Goal: Task Accomplishment & Management: Manage account settings

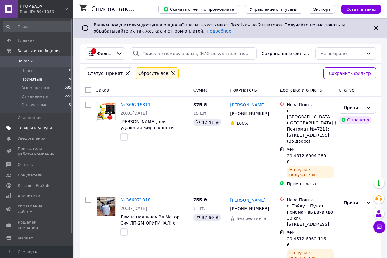
click at [30, 128] on span "Товары и услуги" at bounding box center [35, 127] width 34 height 5
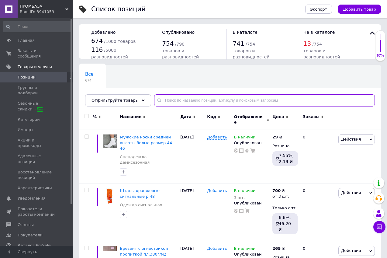
click at [164, 102] on input "text" at bounding box center [264, 100] width 221 height 12
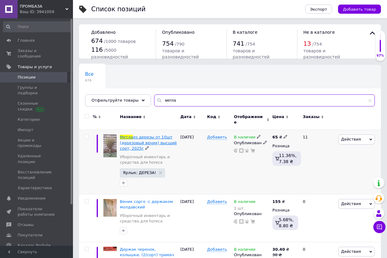
type input "метла"
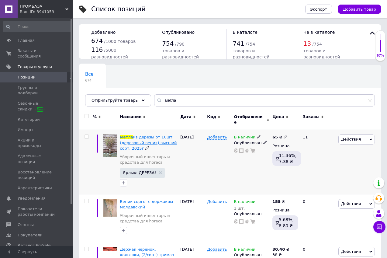
click at [161, 139] on span "из дерезы от 10шт (дерезовый веник) высший сорт, 2025г" at bounding box center [148, 143] width 57 height 16
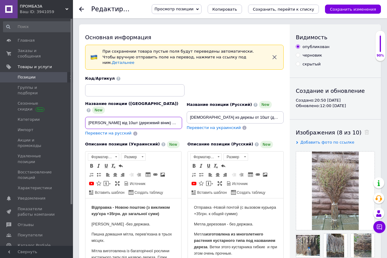
click at [160, 117] on input "[PERSON_NAME] від 10шт (дерезевий віник) вищий сорт, 2025р" at bounding box center [133, 123] width 97 height 12
drag, startPoint x: 135, startPoint y: 113, endPoint x: 167, endPoint y: 112, distance: 31.9
click at [167, 117] on input "[PERSON_NAME] від 10шт (дерезевий віник) вищий сорт, 2025р" at bounding box center [133, 123] width 97 height 12
drag, startPoint x: 119, startPoint y: 111, endPoint x: 134, endPoint y: 112, distance: 15.8
click at [134, 117] on input "Мітла дерезова від 10шт кращій березового вищий сорт, 2025р" at bounding box center [133, 123] width 97 height 12
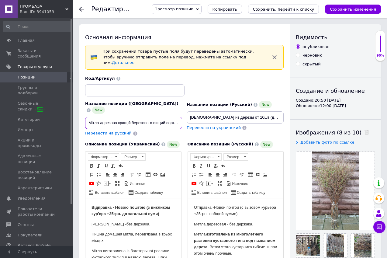
drag, startPoint x: 127, startPoint y: 111, endPoint x: 131, endPoint y: 111, distance: 4.0
click at [131, 117] on input "Мітла дерезова кращій березового вищий сорт, 2025р" at bounding box center [133, 123] width 97 height 12
drag, startPoint x: 146, startPoint y: 111, endPoint x: 151, endPoint y: 111, distance: 4.6
click at [151, 117] on input "Мітла дерезова краще березового вищий сорт, 2025р" at bounding box center [133, 123] width 97 height 12
click at [119, 117] on input "Мітла дерезова краще березової вищий сорт, 2025р" at bounding box center [133, 123] width 97 height 12
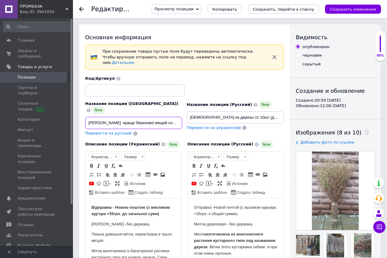
scroll to position [0, 7]
drag, startPoint x: 139, startPoint y: 111, endPoint x: 179, endPoint y: 111, distance: 40.4
click at [179, 117] on input "[PERSON_NAME] -краще березової вищий сорт, 2025р" at bounding box center [133, 123] width 97 height 12
click at [144, 117] on input "[PERSON_NAME] -краще березової вищий сорт, 2025р" at bounding box center [133, 123] width 97 height 12
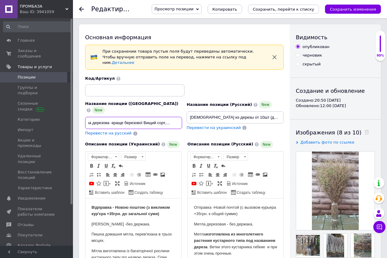
drag, startPoint x: 170, startPoint y: 111, endPoint x: 183, endPoint y: 112, distance: 13.4
click at [183, 112] on div "Название позиции (Украинский) New Мітла дерезова -краще березової Вищий сорт, 2…" at bounding box center [134, 119] width 102 height 40
type input "[PERSON_NAME] -краще березової Вищий сорт Свіжа"
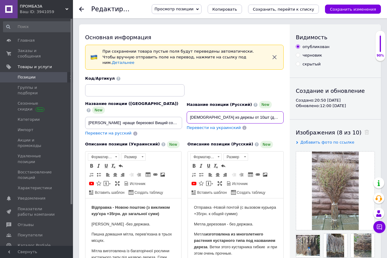
drag, startPoint x: 223, startPoint y: 111, endPoint x: 272, endPoint y: 112, distance: 48.7
click at [272, 112] on input "[DEMOGRAPHIC_DATA] из дерезы от 10шт (дерезовый веник) высший сорт, 2025г" at bounding box center [235, 117] width 97 height 12
drag, startPoint x: 270, startPoint y: 112, endPoint x: 289, endPoint y: 113, distance: 18.9
click at [290, 112] on div "Основная информация При сохранении товара пустые поля будут переведены автомати…" at bounding box center [230, 240] width 302 height 432
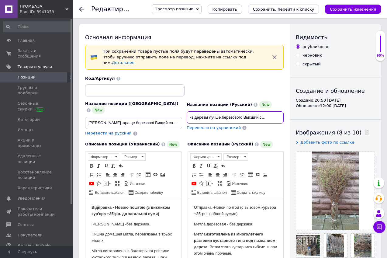
click at [272, 112] on input "Метла из дерезы лучше березового Высший сорт, 2025г" at bounding box center [235, 117] width 97 height 12
drag, startPoint x: 268, startPoint y: 110, endPoint x: 283, endPoint y: 111, distance: 14.9
click at [283, 111] on input "Метла из дерезы лучше березового Высший сорт, 2025г" at bounding box center [235, 117] width 97 height 12
click at [276, 112] on input "Метла из дерезы лучше березового Высший сорт Свежиая" at bounding box center [235, 117] width 97 height 12
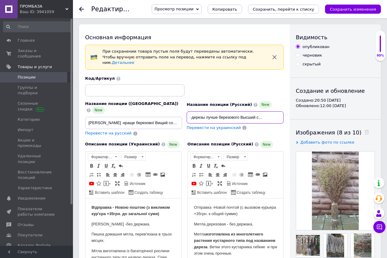
scroll to position [0, 16]
click at [237, 113] on input "Метла из дерезы лучше березового Высший сорт Свежая" at bounding box center [235, 117] width 97 height 12
click at [208, 111] on input "Метла из дерезы лучше березовой Высший сорт Свежая" at bounding box center [235, 117] width 97 height 12
type input "Метла из дерезы - лучше березовой Высший сорт Свежая"
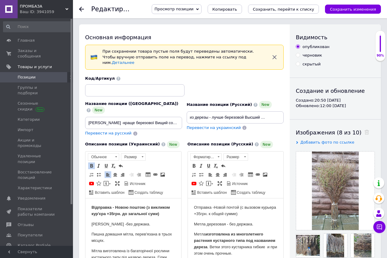
scroll to position [0, 0]
drag, startPoint x: 263, startPoint y: 111, endPoint x: 284, endPoint y: 111, distance: 21.0
click at [284, 111] on div "Название позиции (Русский) New Метла из дерезы - лучше березовой Высший сорт Св…" at bounding box center [236, 119] width 102 height 40
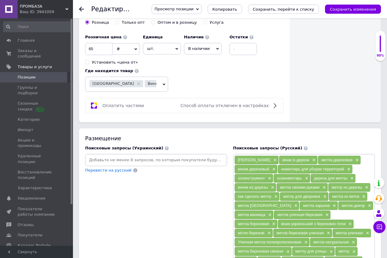
scroll to position [0, 0]
click at [165, 84] on icon at bounding box center [164, 85] width 3 height 2
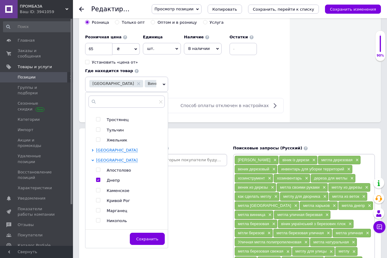
scroll to position [61, 0]
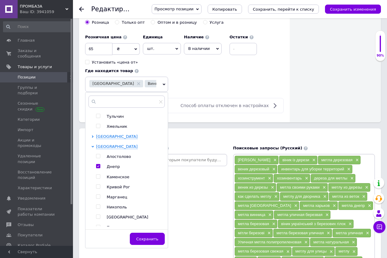
click at [98, 164] on input "checkbox" at bounding box center [98, 166] width 4 height 4
checkbox input "false"
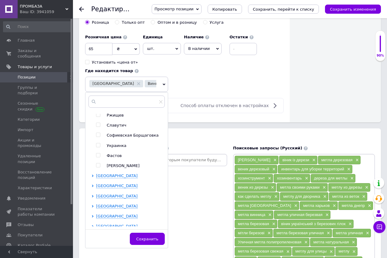
scroll to position [426, 0]
click at [92, 164] on icon at bounding box center [93, 165] width 2 height 2
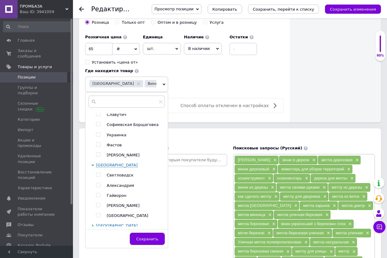
click at [99, 203] on input "checkbox" at bounding box center [98, 205] width 4 height 4
checkbox input "true"
click at [150, 237] on span "Сохранить" at bounding box center [147, 239] width 22 height 5
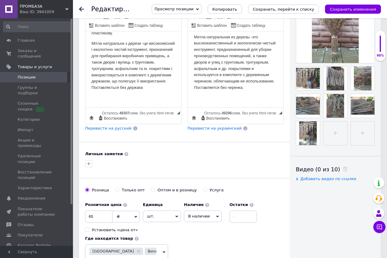
scroll to position [152, 0]
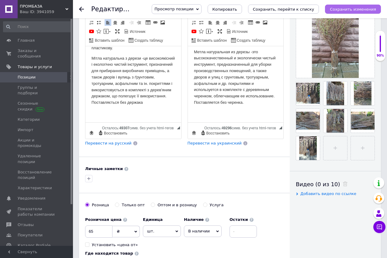
click at [363, 9] on icon "Сохранить изменения" at bounding box center [353, 9] width 46 height 5
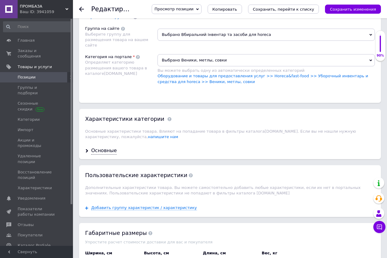
scroll to position [639, 0]
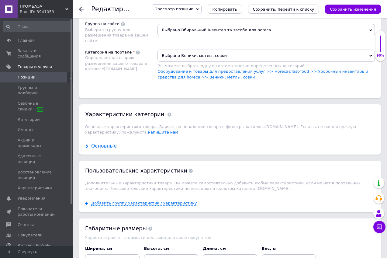
click at [108, 143] on div "Основные" at bounding box center [104, 146] width 26 height 7
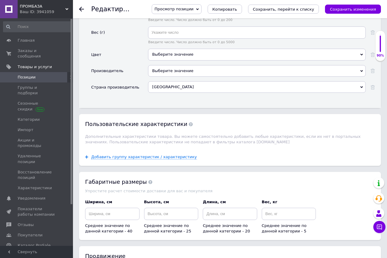
scroll to position [912, 0]
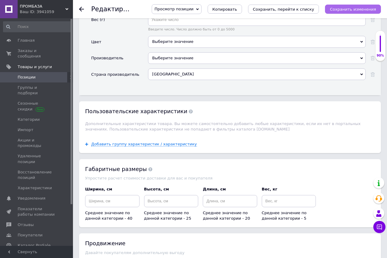
click at [357, 10] on icon "Сохранить изменения" at bounding box center [353, 9] width 46 height 5
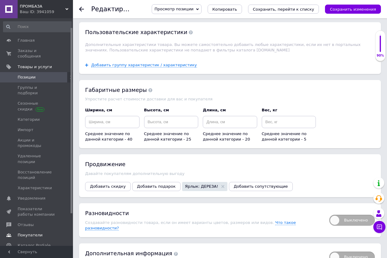
scroll to position [51, 0]
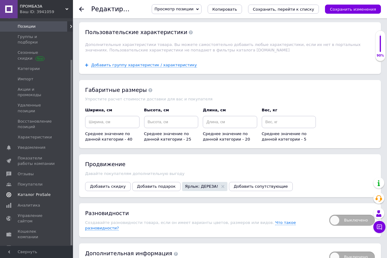
click at [30, 192] on span "Каталог ProSale" at bounding box center [34, 194] width 33 height 5
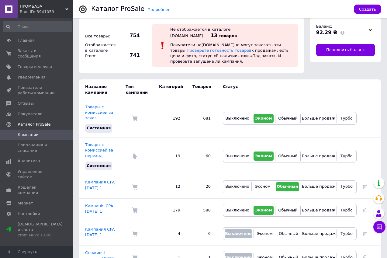
scroll to position [12, 0]
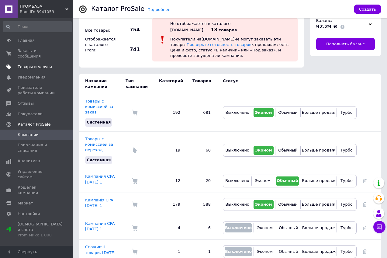
click at [29, 64] on span "Товары и услуги" at bounding box center [35, 66] width 34 height 5
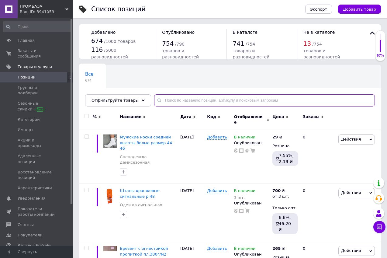
click at [172, 102] on input "text" at bounding box center [264, 100] width 221 height 12
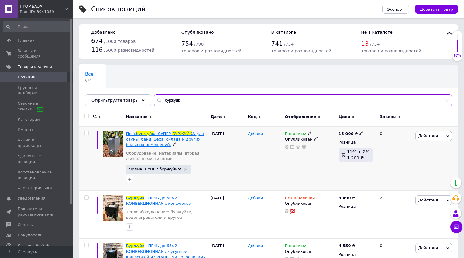
type input "буржуйк"
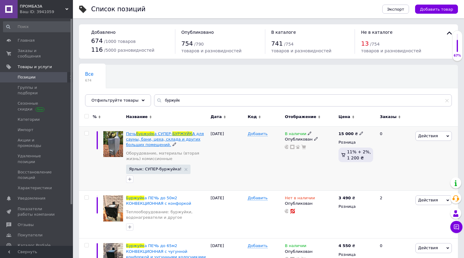
click at [185, 138] on span "А для сауны, бани, цеха, склада и других больших помещений." at bounding box center [165, 139] width 78 height 16
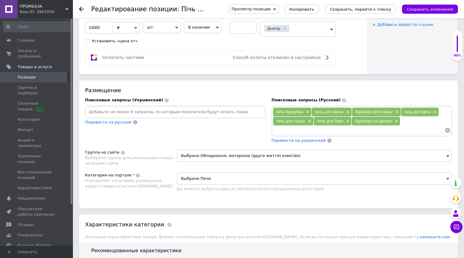
scroll to position [335, 0]
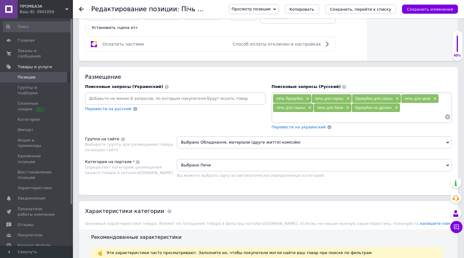
click at [378, 118] on input at bounding box center [359, 116] width 172 height 9
click at [310, 108] on span "×" at bounding box center [309, 107] width 5 height 5
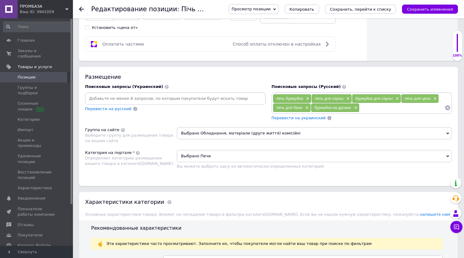
click at [370, 109] on input at bounding box center [402, 107] width 85 height 9
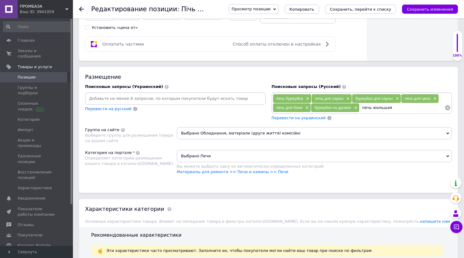
click at [373, 109] on input "печь юольшая" at bounding box center [402, 107] width 85 height 9
type input "печь большая"
click at [387, 110] on input "печь большая" at bounding box center [402, 107] width 85 height 9
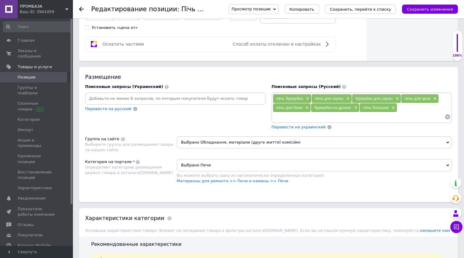
click at [93, 98] on input at bounding box center [175, 98] width 178 height 9
type input "пічь велика"
type input "пічь для цеху"
type input "буржуйка для великих приміщень"
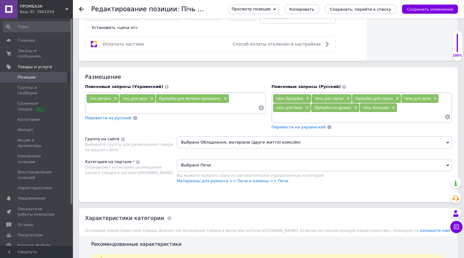
click at [372, 118] on input at bounding box center [359, 116] width 172 height 9
type input "буржуйка для больших помещений"
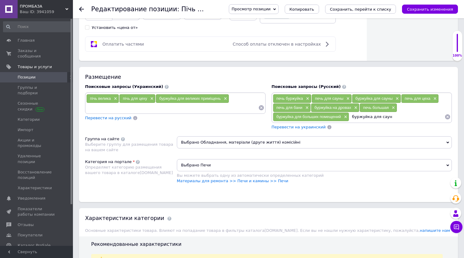
type input "буржуйка для сауны"
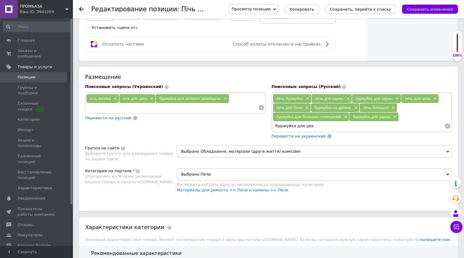
type input "буржуйка для цеха"
click at [387, 117] on span "×" at bounding box center [394, 116] width 5 height 5
click at [387, 119] on div "печь буржуйка × печь для сауны × буржуйка для сауны × печь для цеха × печь для …" at bounding box center [362, 112] width 178 height 36
click at [282, 126] on input at bounding box center [359, 125] width 172 height 9
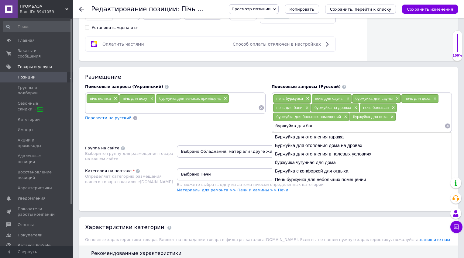
type input "буржуйка для бани"
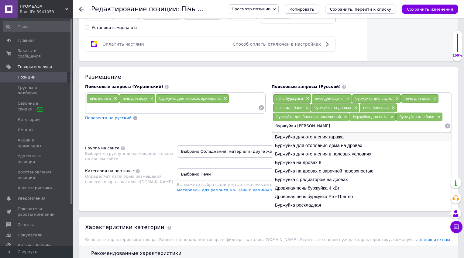
type input "буржуйка [PERSON_NAME]"
click at [324, 136] on li "Буржуйка для отопления гаража" at bounding box center [362, 137] width 180 height 9
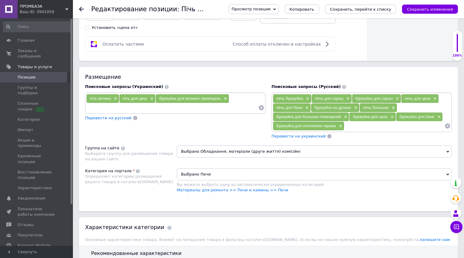
click at [356, 128] on input at bounding box center [395, 125] width 100 height 9
type input "буржуйка большая"
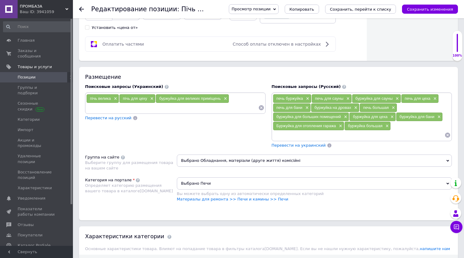
click at [236, 99] on div "пічь велика × пічь для цеху × буржуйка для великих приміщень ×" at bounding box center [175, 103] width 178 height 18
click at [96, 107] on input at bounding box center [172, 107] width 172 height 9
type input "буржуйка велика"
type input "буржуйка для бані"
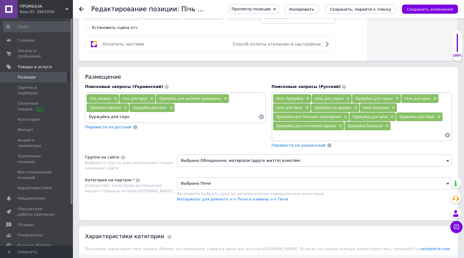
type input "буржуйка для сауни"
type input "у"
type input "купити буржуйку"
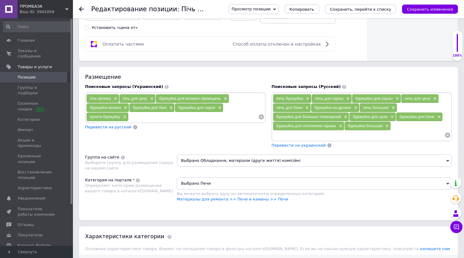
click at [383, 134] on input at bounding box center [359, 134] width 172 height 9
type input "купить буржуйку"
type input "буржуйку купить"
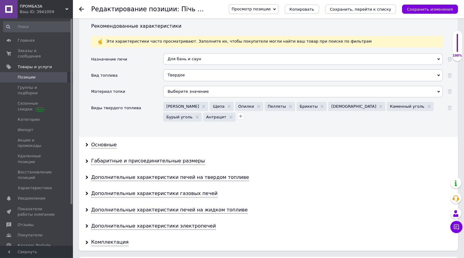
scroll to position [608, 0]
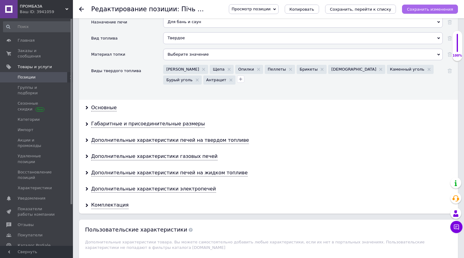
click at [387, 9] on icon "Сохранить изменения" at bounding box center [430, 9] width 46 height 5
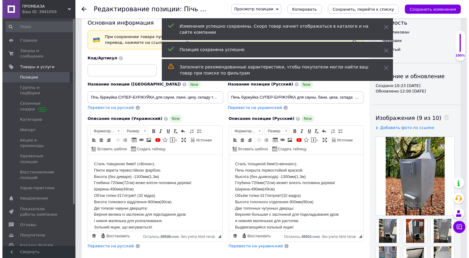
scroll to position [0, 0]
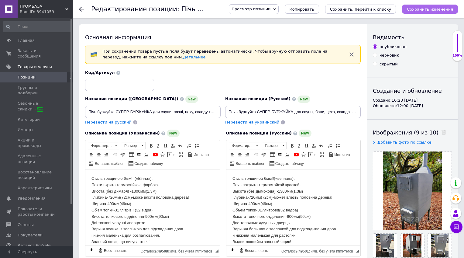
click at [387, 7] on icon "Сохранить изменения" at bounding box center [430, 9] width 46 height 5
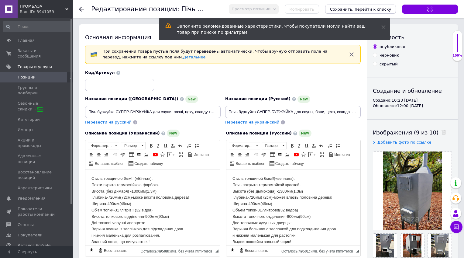
click at [379, 9] on icon "Сохранить, перейти к списку" at bounding box center [360, 9] width 61 height 5
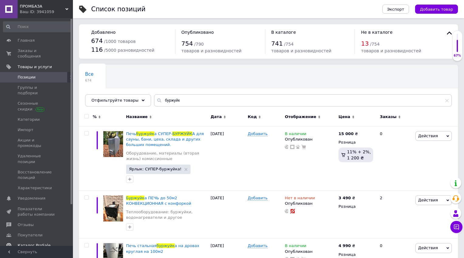
click at [34, 243] on span "Каталог ProSale" at bounding box center [34, 245] width 33 height 5
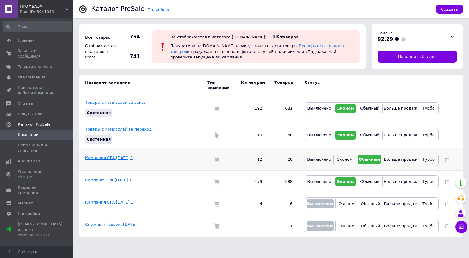
click at [107, 155] on link "Кампания CPA [DATE] 1" at bounding box center [109, 157] width 48 height 5
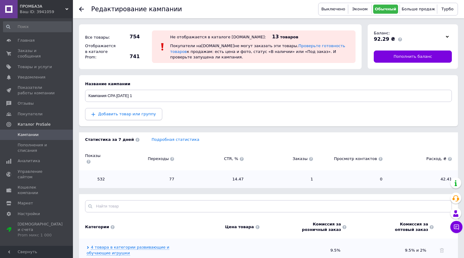
click at [110, 113] on span "Добавить товар или группу" at bounding box center [127, 114] width 58 height 5
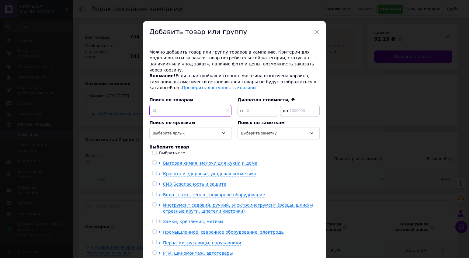
click at [160, 105] on input "text" at bounding box center [190, 111] width 82 height 12
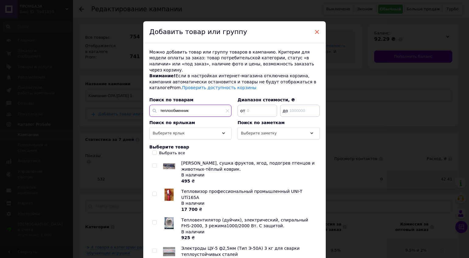
type input "теплообменник"
click at [316, 29] on span "×" at bounding box center [316, 32] width 5 height 10
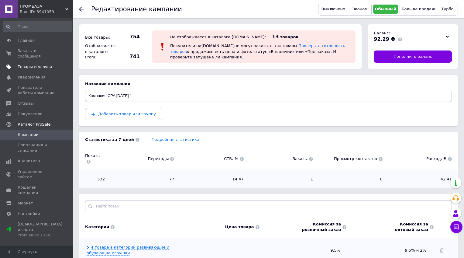
click at [29, 62] on link "Товары и услуги" at bounding box center [37, 67] width 75 height 10
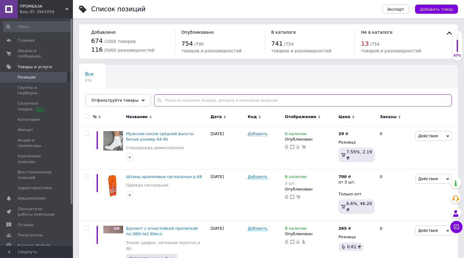
click at [171, 97] on input "text" at bounding box center [303, 100] width 298 height 12
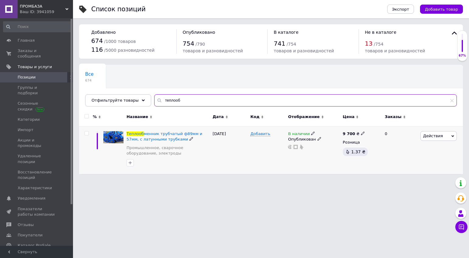
type input "теплооб"
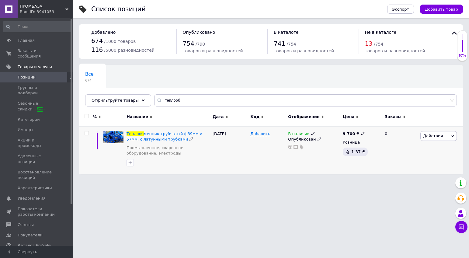
click at [387, 135] on span "Действия" at bounding box center [438, 136] width 36 height 10
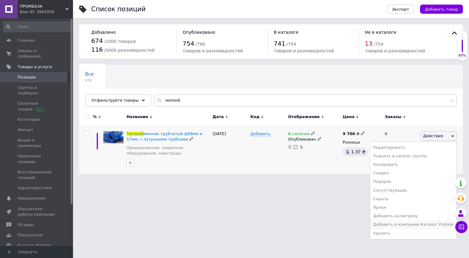
click at [387, 224] on li "Добавить в кампанию Каталог ProSale" at bounding box center [413, 224] width 86 height 9
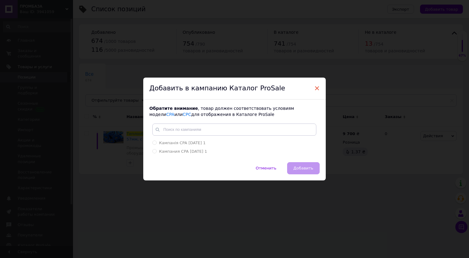
click at [315, 87] on span "×" at bounding box center [316, 88] width 5 height 10
click at [258, 170] on button "Отменить" at bounding box center [265, 168] width 33 height 12
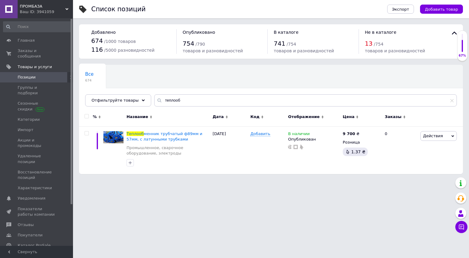
drag, startPoint x: 34, startPoint y: 222, endPoint x: 51, endPoint y: 218, distance: 17.6
click at [34, 243] on span "Каталог ProSale" at bounding box center [34, 245] width 33 height 5
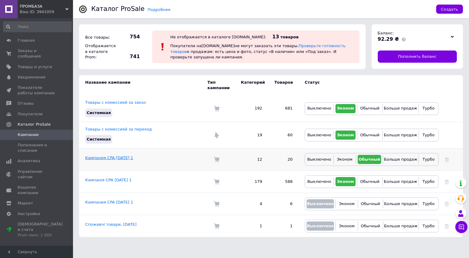
click at [104, 155] on link "Кампания CPA [DATE] 1" at bounding box center [109, 157] width 48 height 5
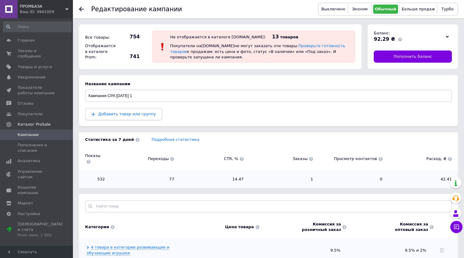
click at [101, 114] on span "Добавить товар или группу" at bounding box center [127, 114] width 58 height 5
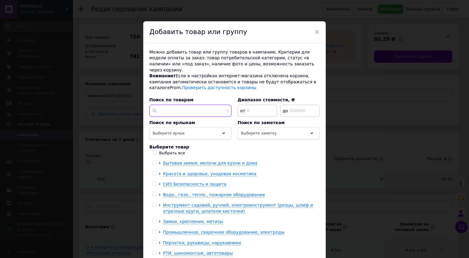
click at [172, 105] on input "text" at bounding box center [190, 111] width 82 height 12
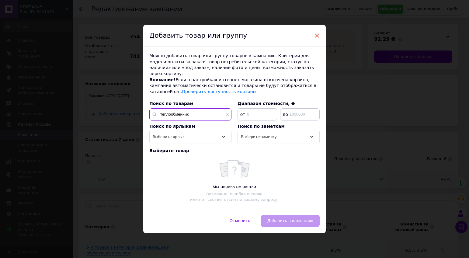
type input "теплообменник"
click at [316, 38] on span "×" at bounding box center [316, 35] width 5 height 10
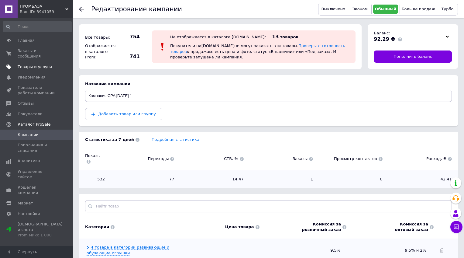
click at [36, 64] on span "Товары и услуги" at bounding box center [35, 66] width 34 height 5
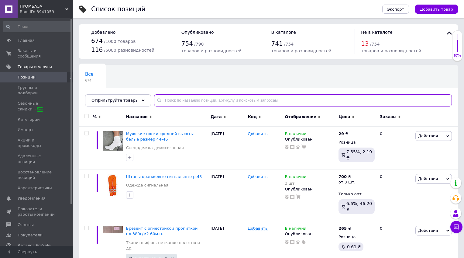
click at [174, 97] on input "text" at bounding box center [303, 100] width 298 height 12
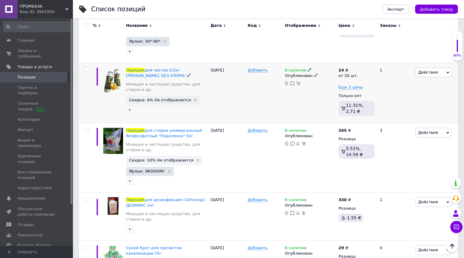
scroll to position [243, 0]
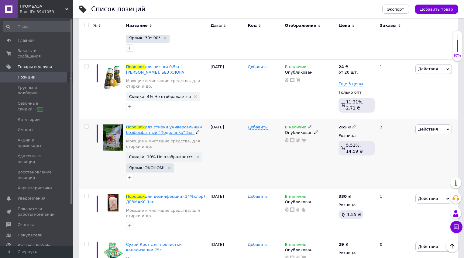
type input "порошок"
click at [167, 126] on span "для стирки универсальный безфосфатный "Подолянка" 5кг." at bounding box center [164, 130] width 76 height 10
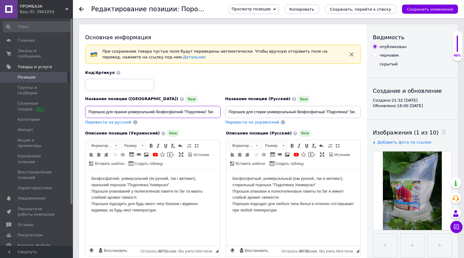
drag, startPoint x: 185, startPoint y: 111, endPoint x: 206, endPoint y: 112, distance: 20.4
click at [206, 112] on input "Порошок для прання універсальний безфосфатний "Подолянка" 5кг." at bounding box center [153, 112] width 136 height 12
type input "Порошок для прання універсальний безфосфатний "[PERSON_NAME]" 5кг."
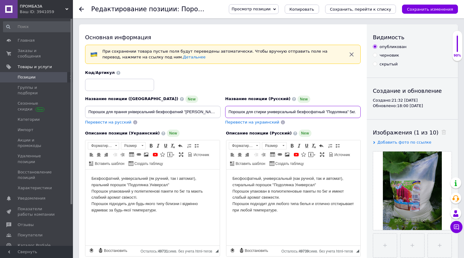
drag, startPoint x: 328, startPoint y: 111, endPoint x: 348, endPoint y: 111, distance: 19.8
click at [348, 111] on input "Порошок для стирки универсальный безфосфатный "Подолянка" 5кг." at bounding box center [293, 112] width 136 height 12
type input "Порошок для стирки универсальный безфосфатный "[PERSON_NAME]" 5кг."
drag, startPoint x: 129, startPoint y: 183, endPoint x: 149, endPoint y: 184, distance: 19.8
click at [149, 184] on body "Безфосфатний, універсальний (як ручний, так і автомат), пральний порошок "Подол…" at bounding box center [153, 194] width 122 height 38
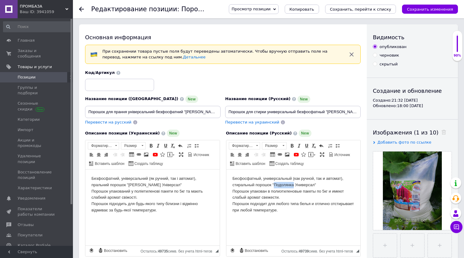
drag, startPoint x: 293, startPoint y: 183, endPoint x: 275, endPoint y: 183, distance: 17.9
click at [275, 183] on body "Бесфосфатный, универсальный (как ручной, так и автомат), стиральный порошок "По…" at bounding box center [293, 194] width 122 height 38
click at [276, 184] on body "Бесфосфатный, универсальный (как ручной, так и автомат), стиральный порошок "DE…" at bounding box center [293, 194] width 122 height 38
drag, startPoint x: 329, startPoint y: 190, endPoint x: 342, endPoint y: 196, distance: 13.6
click at [342, 196] on body "Бесфосфатный, универсальный (как ручной, так и автомат), стиральный порошок "[P…" at bounding box center [293, 194] width 122 height 38
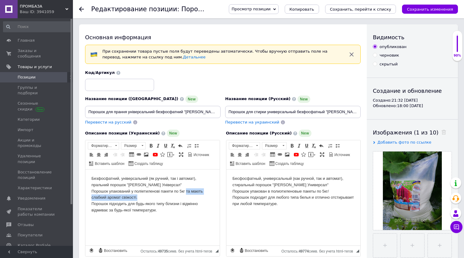
drag, startPoint x: 186, startPoint y: 192, endPoint x: 195, endPoint y: 194, distance: 9.5
click at [195, 194] on body "Безфосфатний, універсальний (як ручний, так і автомат), пральний порошок "[PERS…" at bounding box center [153, 194] width 122 height 38
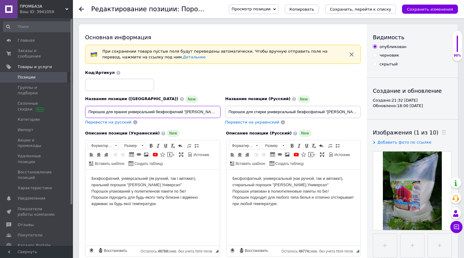
drag, startPoint x: 189, startPoint y: 110, endPoint x: 198, endPoint y: 111, distance: 9.4
click at [198, 111] on input "Порошок для прання універсальний безфосфатний "[PERSON_NAME]" 5кг." at bounding box center [153, 112] width 136 height 12
type input "Порошок для прання універсальний безфосфатний "[PERSON_NAME]" 5кг."
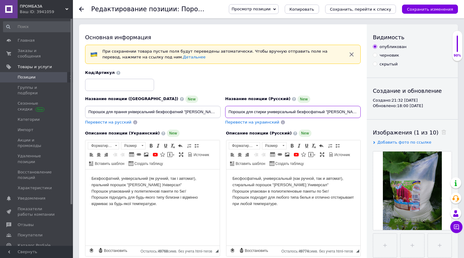
drag, startPoint x: 331, startPoint y: 111, endPoint x: 340, endPoint y: 110, distance: 9.4
click at [340, 110] on input "Порошок для стирки универсальный безфосфатный "[PERSON_NAME]" 5кг." at bounding box center [293, 112] width 136 height 12
type input "Порошок для стирки универсальный безфосфатный "[PERSON_NAME]" 5кг."
drag, startPoint x: 114, startPoint y: 203, endPoint x: 129, endPoint y: 202, distance: 15.5
click at [131, 203] on body "Безфосфатний, універсальний (як ручний, так і автомат), пральний порошок "[PERS…" at bounding box center [153, 191] width 122 height 32
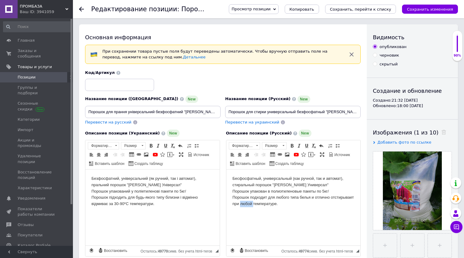
drag, startPoint x: 241, startPoint y: 204, endPoint x: 252, endPoint y: 203, distance: 11.9
click at [252, 203] on body "Бесфосфатный, универсальный (как ручной, так и автомат), стиральный порошок "[P…" at bounding box center [293, 191] width 122 height 32
click at [284, 213] on html "Бесфосфатный, универсальный (как ручной, так и автомат), стиральный порошок "[P…" at bounding box center [293, 191] width 134 height 44
click at [172, 213] on html "Безфосфатний, універсальний (як ручний, так і автомат), пральний порошок "[PERS…" at bounding box center [152, 191] width 134 height 44
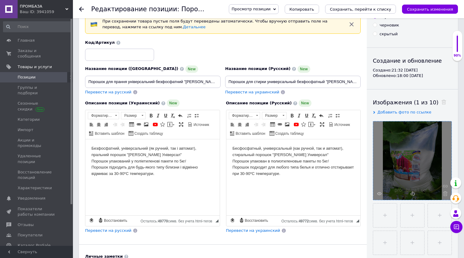
scroll to position [30, 0]
click at [387, 192] on use at bounding box center [445, 193] width 5 height 5
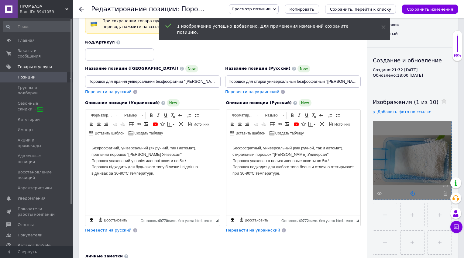
click at [387, 193] on use at bounding box center [413, 193] width 5 height 5
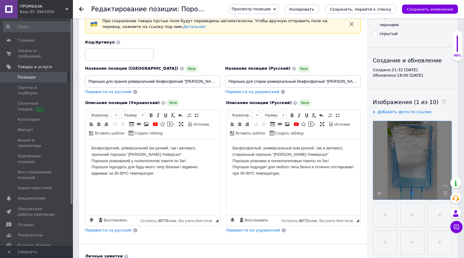
click at [387, 193] on use at bounding box center [413, 193] width 5 height 5
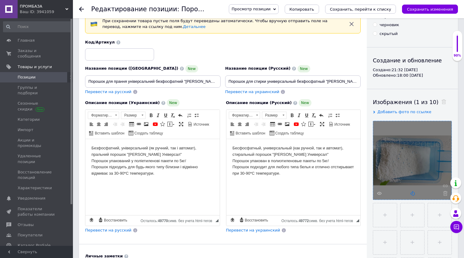
click at [387, 193] on use at bounding box center [413, 193] width 5 height 5
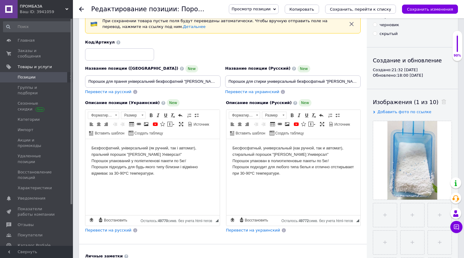
click at [188, 159] on body "Безфосфатний, універсальний (як ручний, так і автомат), пральний порошок "[PERS…" at bounding box center [153, 161] width 122 height 32
click at [333, 160] on body "Бесфосфатный, универсальный (как ручной, так и автомат), стиральный порошок "[P…" at bounding box center [293, 161] width 122 height 32
click at [270, 183] on html "Бесфосфатный, универсальный (как ручной, так и автомат), стиральный порошок "[P…" at bounding box center [293, 161] width 134 height 44
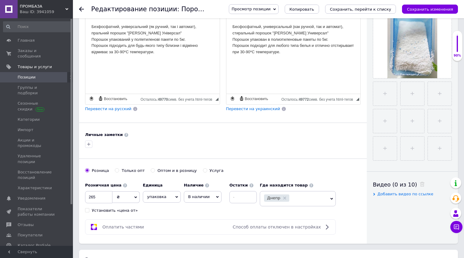
scroll to position [152, 0]
click at [178, 196] on icon at bounding box center [176, 196] width 3 height 3
click at [201, 220] on div "Оплатить частями Способ оплаты отключен в настройках" at bounding box center [210, 226] width 251 height 15
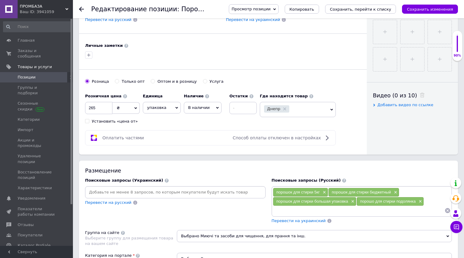
scroll to position [243, 0]
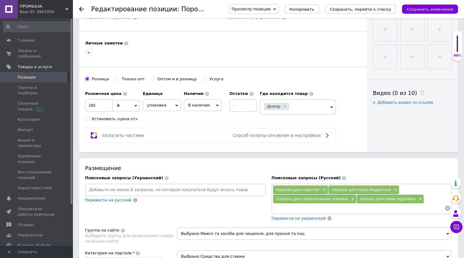
click at [331, 106] on icon at bounding box center [332, 107] width 3 height 3
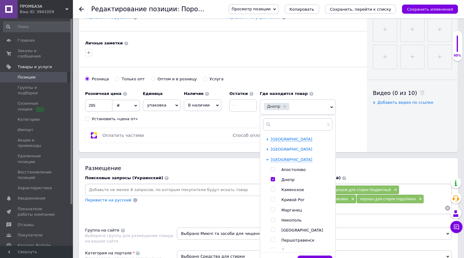
click at [267, 148] on icon at bounding box center [267, 149] width 2 height 2
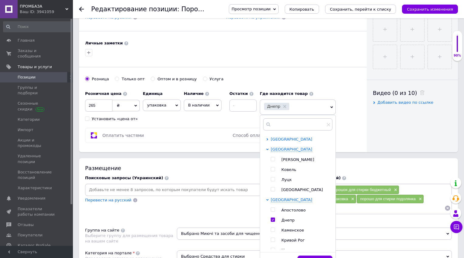
click at [268, 138] on icon at bounding box center [267, 139] width 2 height 2
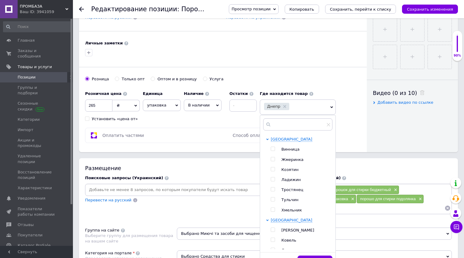
click at [273, 148] on input "checkbox" at bounding box center [273, 149] width 4 height 4
checkbox input "true"
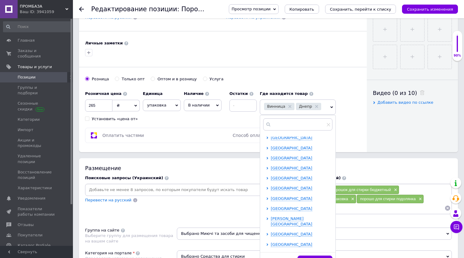
scroll to position [337, 0]
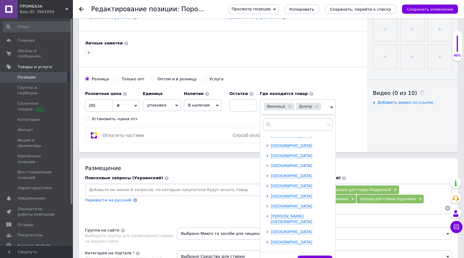
click at [268, 165] on icon at bounding box center [267, 166] width 2 height 2
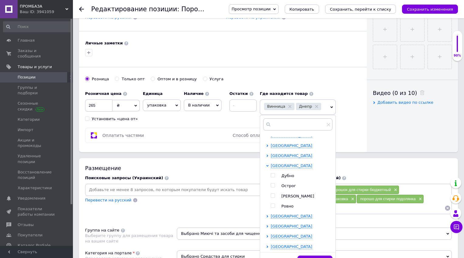
click at [273, 206] on input "checkbox" at bounding box center [273, 206] width 4 height 4
checkbox input "true"
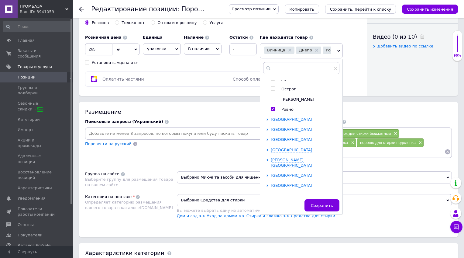
scroll to position [304, 0]
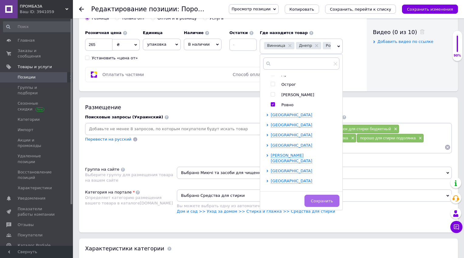
click at [322, 200] on span "Сохранить" at bounding box center [322, 201] width 22 height 5
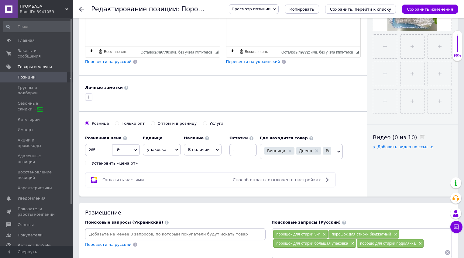
scroll to position [152, 0]
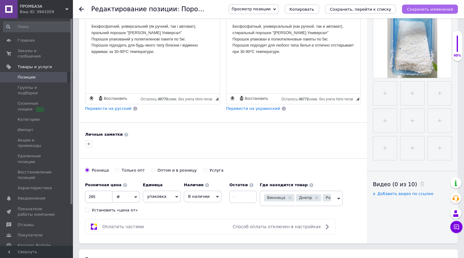
click at [387, 8] on icon "Сохранить изменения" at bounding box center [430, 9] width 46 height 5
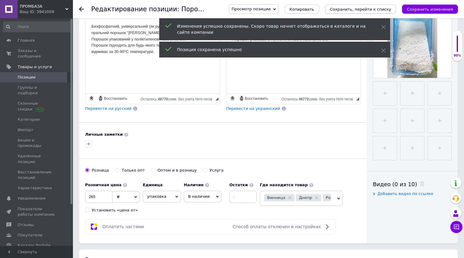
click at [369, 10] on icon "Сохранить, перейти к списку" at bounding box center [360, 9] width 61 height 5
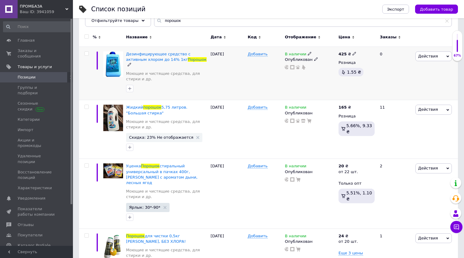
scroll to position [91, 0]
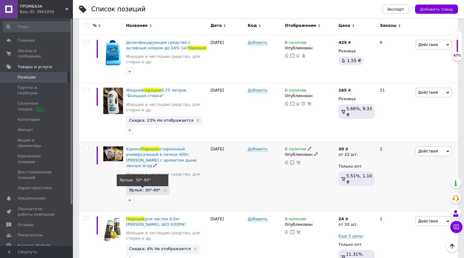
click at [143, 188] on span "Ярлык: 30*-90*" at bounding box center [144, 190] width 31 height 4
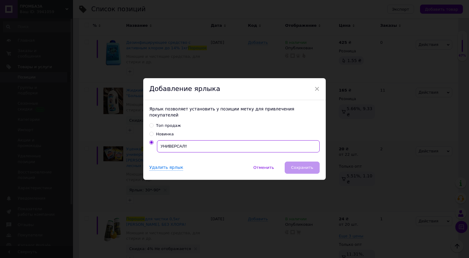
drag, startPoint x: 160, startPoint y: 141, endPoint x: 187, endPoint y: 143, distance: 27.2
click at [187, 143] on input "УНИВЕРСАЛ!!" at bounding box center [238, 146] width 163 height 12
type input "20грн/пачка"
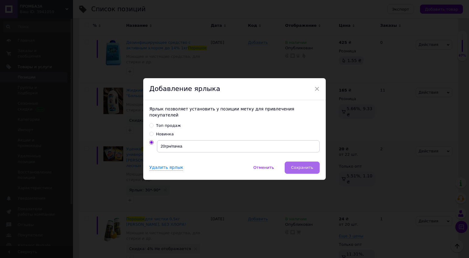
click at [301, 165] on span "Сохранить" at bounding box center [302, 167] width 22 height 5
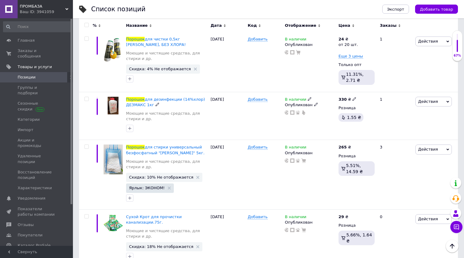
scroll to position [274, 0]
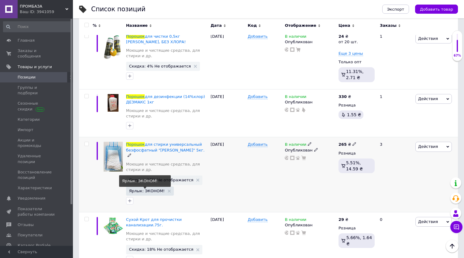
click at [150, 189] on span "Ярлык: ЭКОНОМ!" at bounding box center [147, 191] width 36 height 4
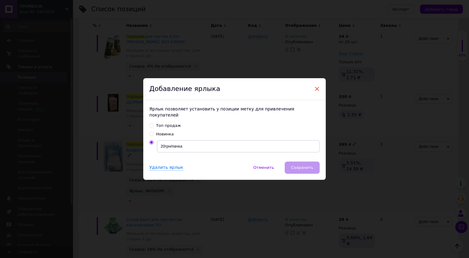
click at [314, 90] on span "×" at bounding box center [316, 89] width 5 height 10
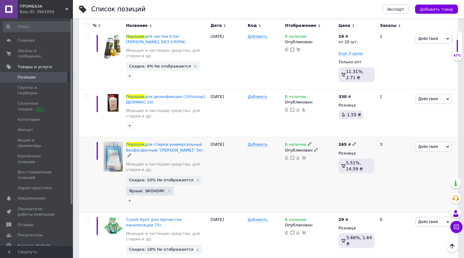
click at [191, 196] on div at bounding box center [167, 201] width 84 height 10
click at [168, 189] on use at bounding box center [169, 190] width 3 height 3
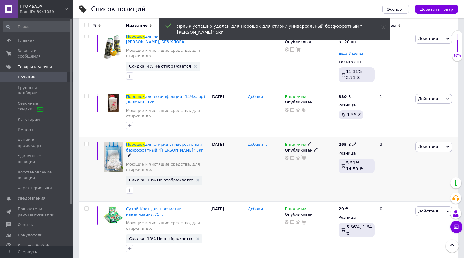
click at [227, 172] on div "[DATE]" at bounding box center [227, 169] width 37 height 64
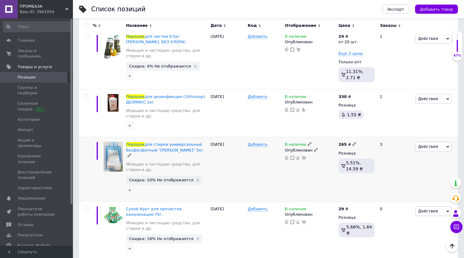
click at [387, 145] on icon at bounding box center [448, 146] width 3 height 3
click at [387, 214] on li "Ярлык" at bounding box center [409, 218] width 86 height 9
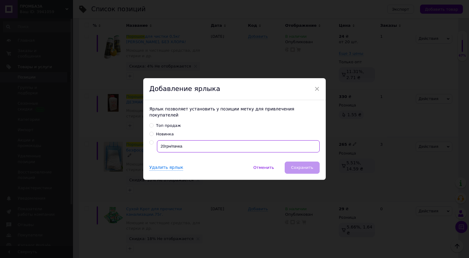
drag, startPoint x: 191, startPoint y: 143, endPoint x: 158, endPoint y: 143, distance: 32.8
click at [158, 143] on input "20грн/пачка" at bounding box center [238, 146] width 163 height 12
radio input "true"
type input "53грн/кг"
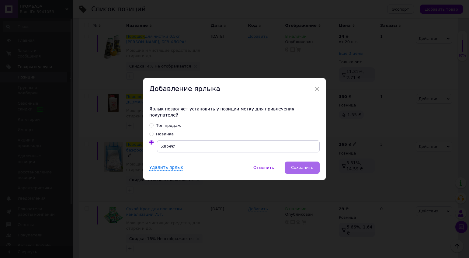
click at [307, 165] on span "Сохранить" at bounding box center [302, 167] width 22 height 5
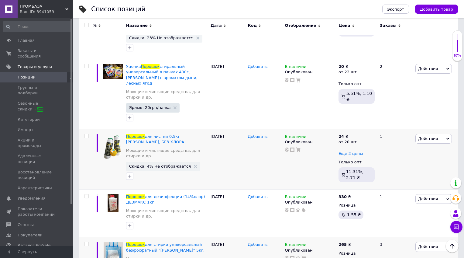
scroll to position [172, 0]
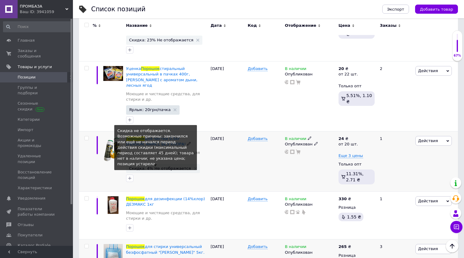
click at [166, 166] on span "Скидка: 4% Не отображается" at bounding box center [160, 168] width 62 height 4
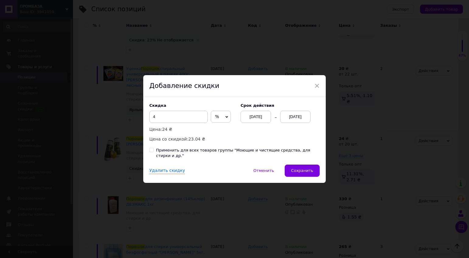
click at [301, 118] on div "[DATE]" at bounding box center [295, 117] width 30 height 12
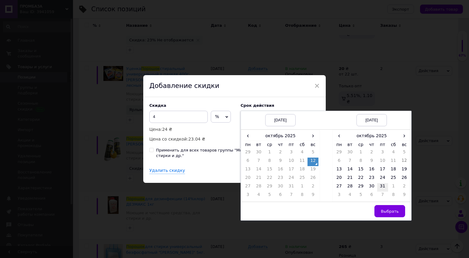
click at [383, 188] on td "31" at bounding box center [382, 187] width 11 height 9
click at [387, 217] on button "Выбрать" at bounding box center [389, 211] width 31 height 12
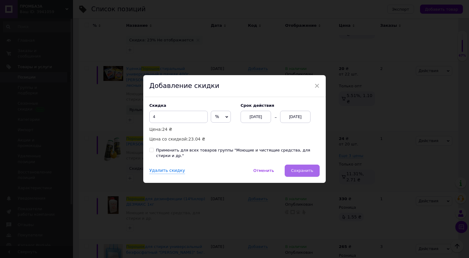
click at [306, 172] on button "Сохранить" at bounding box center [302, 171] width 35 height 12
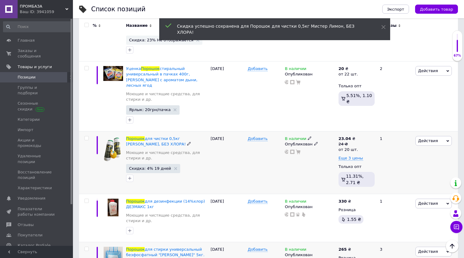
click at [229, 165] on div "[DATE]" at bounding box center [227, 162] width 37 height 63
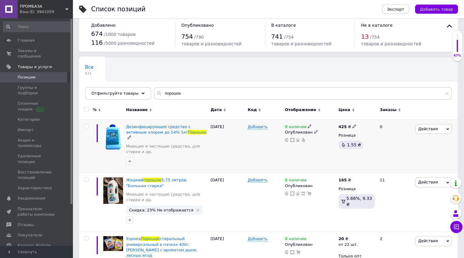
scroll to position [0, 0]
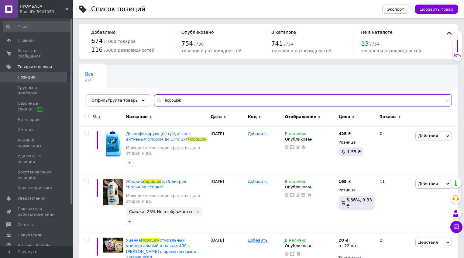
drag, startPoint x: 157, startPoint y: 99, endPoint x: 201, endPoint y: 97, distance: 43.9
click at [201, 97] on input "порошок" at bounding box center [303, 100] width 298 height 12
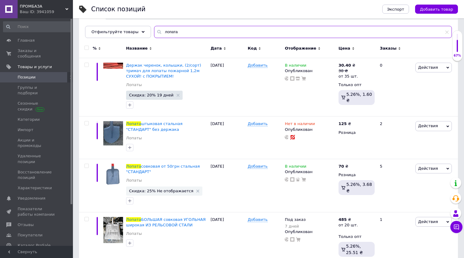
scroll to position [122, 0]
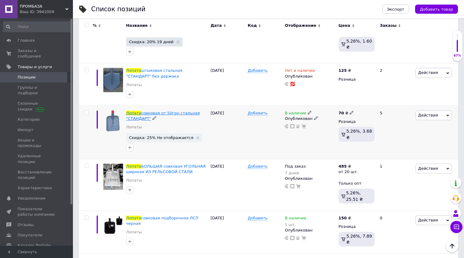
type input "лопата"
click at [173, 113] on span "совковая от 50грн стальная "СТАНДАРТ"" at bounding box center [163, 116] width 74 height 10
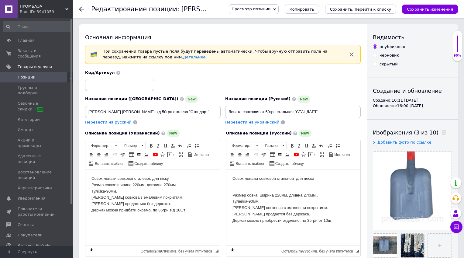
click at [107, 200] on p "Совок лопати совкової сталевої, для піску Розмір совка: ширина 220мм, довжина 2…" at bounding box center [153, 197] width 122 height 44
drag, startPoint x: 119, startPoint y: 111, endPoint x: 135, endPoint y: 111, distance: 16.1
click at [135, 111] on input "[PERSON_NAME] [PERSON_NAME] від 50грн сталева "Стандарт"" at bounding box center [153, 112] width 136 height 12
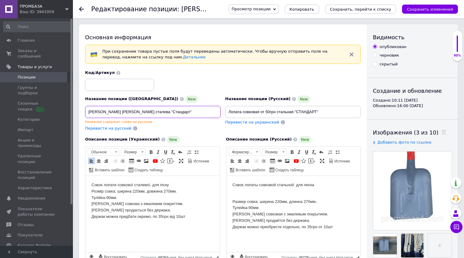
type input "[PERSON_NAME] [PERSON_NAME] сталева "Стандарт""
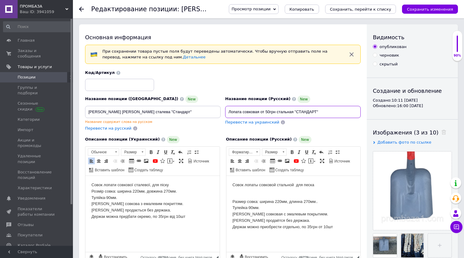
drag, startPoint x: 261, startPoint y: 111, endPoint x: 276, endPoint y: 111, distance: 14.3
click at [276, 111] on input "Лопата совковая от 50грн стальная "СТАНДАРТ"" at bounding box center [293, 112] width 136 height 12
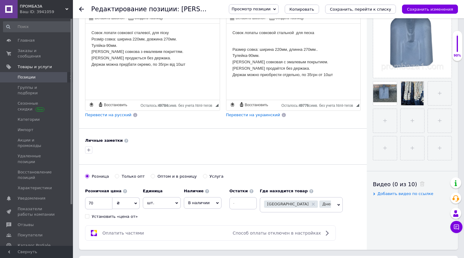
scroll to position [304, 0]
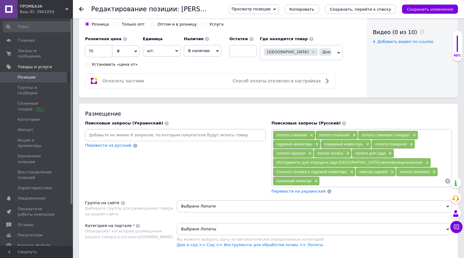
type input "Лопата совковая стальная "СТАНДАРТ""
drag, startPoint x: 96, startPoint y: 50, endPoint x: 81, endPoint y: 50, distance: 14.9
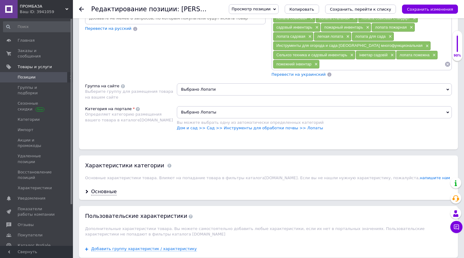
scroll to position [426, 0]
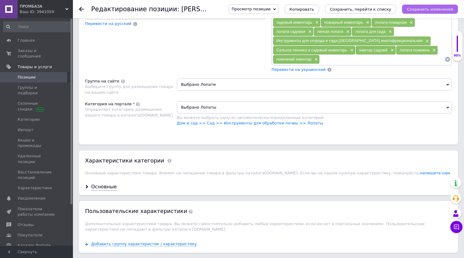
type input "79"
click at [387, 8] on icon "Сохранить изменения" at bounding box center [430, 9] width 46 height 5
click at [380, 9] on icon "Сохранить, перейти к списку" at bounding box center [360, 9] width 61 height 5
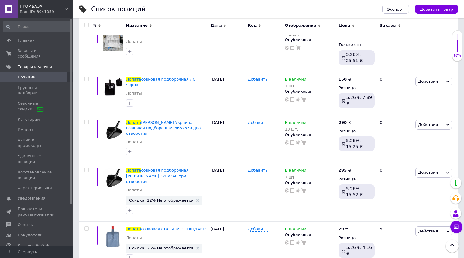
scroll to position [208, 0]
